Goal: Task Accomplishment & Management: Manage account settings

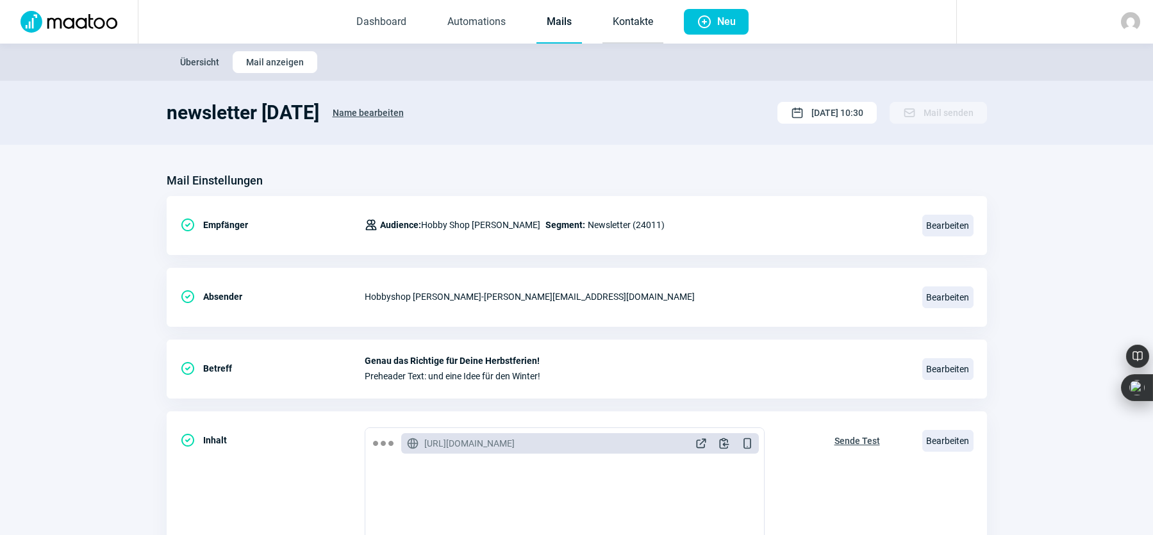
click at [636, 22] on link "Kontakte" at bounding box center [633, 22] width 61 height 42
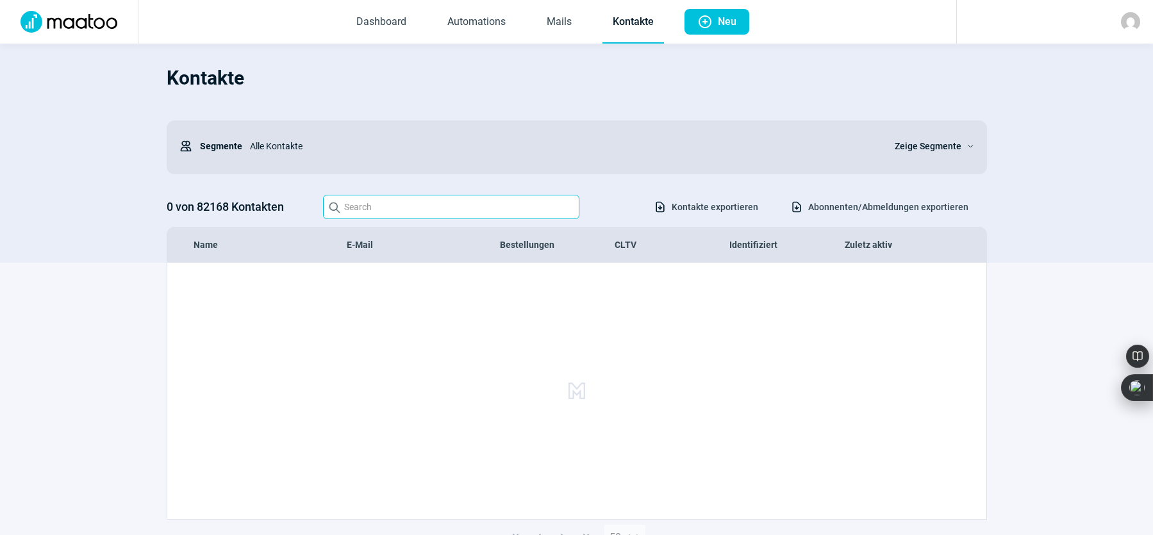
click at [411, 201] on input "Search icon" at bounding box center [451, 207] width 256 height 24
type input "[PERSON_NAME]"
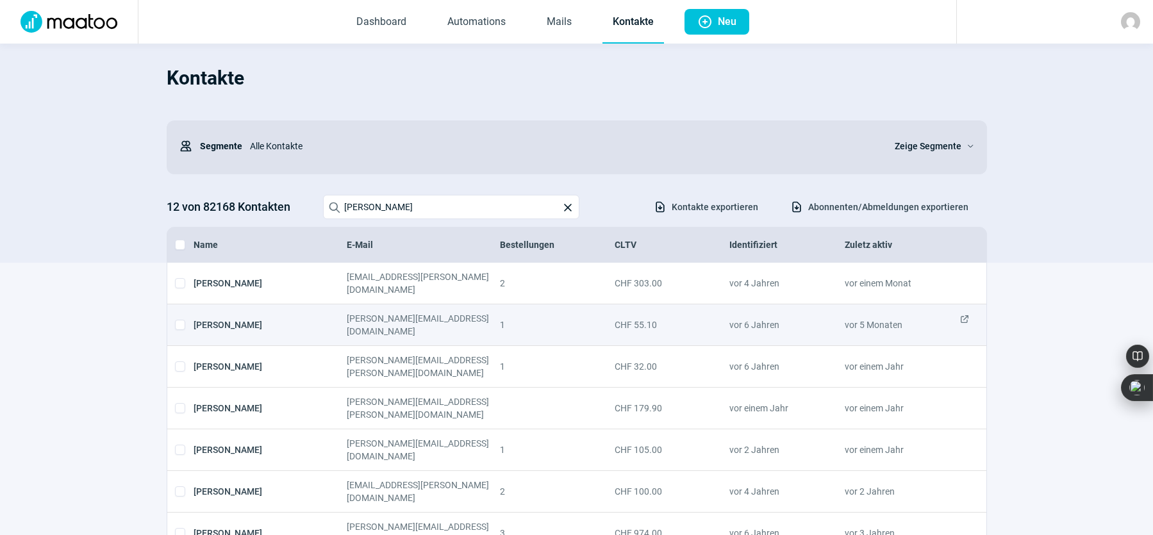
click at [962, 312] on span "ExternalLink icon" at bounding box center [965, 325] width 10 height 26
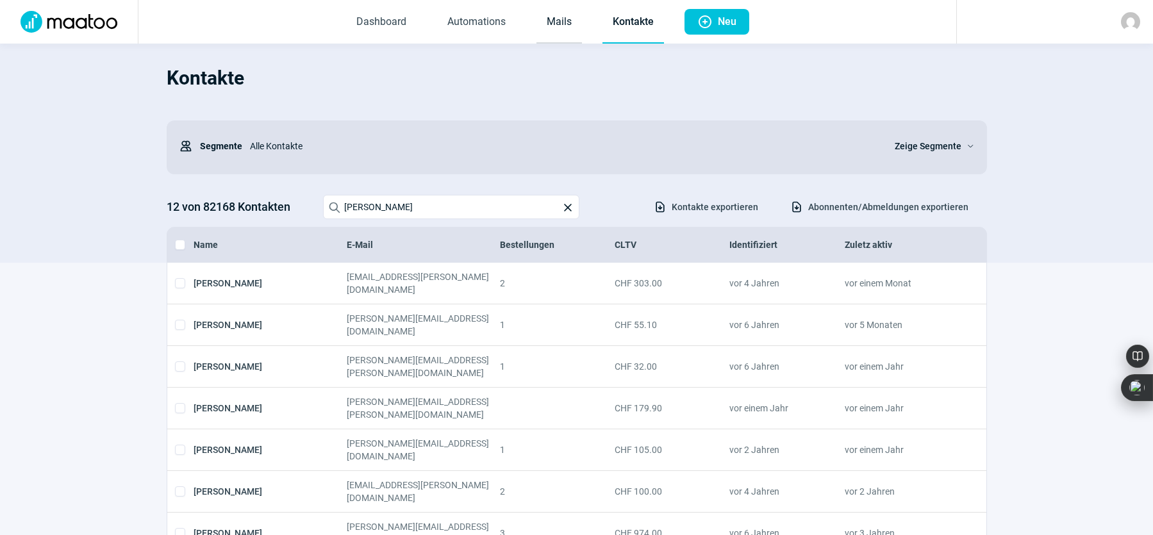
click at [556, 21] on link "Mails" at bounding box center [560, 22] width 46 height 42
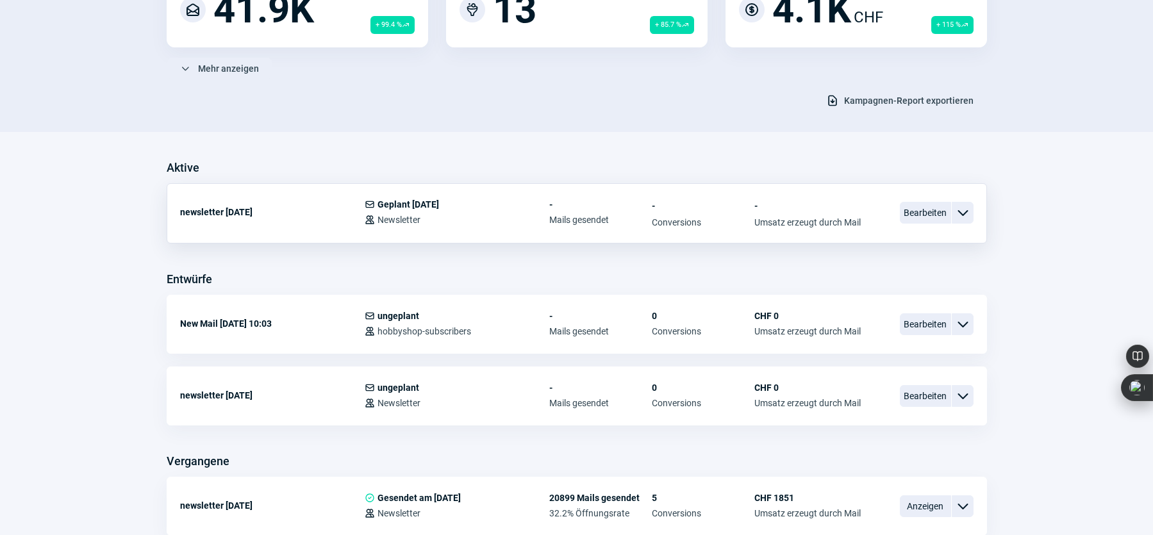
scroll to position [192, 0]
click at [918, 215] on span "Bearbeiten" at bounding box center [925, 214] width 51 height 22
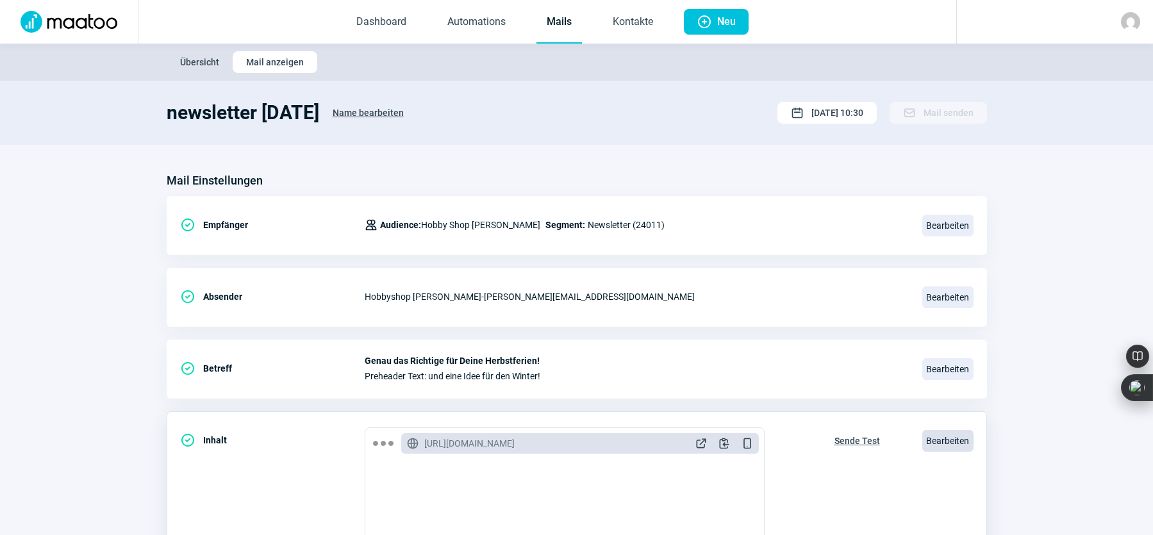
click at [930, 440] on span "Bearbeiten" at bounding box center [947, 441] width 51 height 22
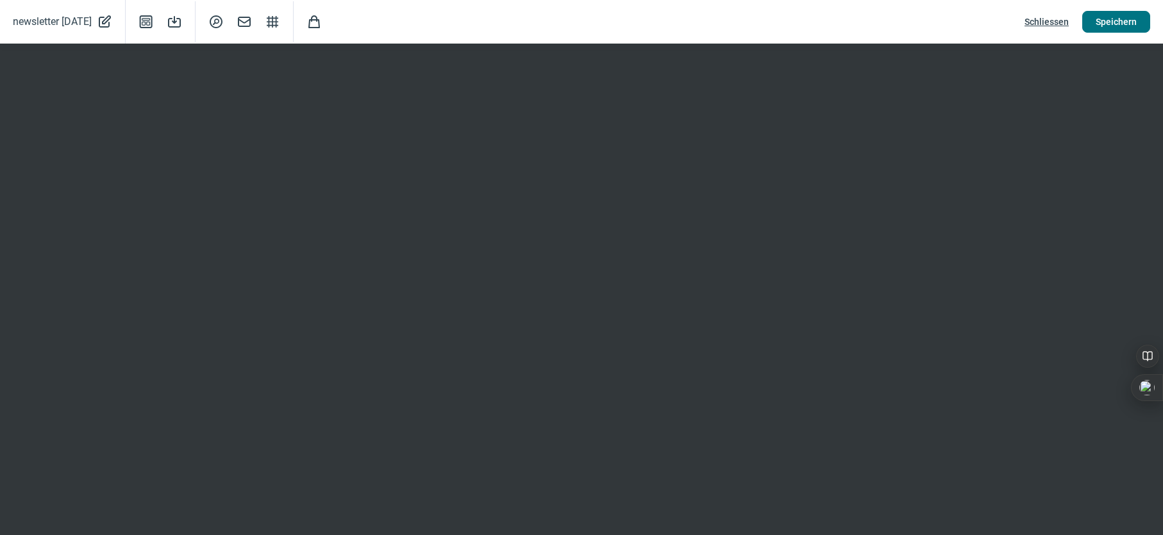
click at [1106, 19] on span "Speichern" at bounding box center [1116, 22] width 41 height 21
click at [1123, 19] on span "Speichern" at bounding box center [1116, 22] width 41 height 21
